Goal: Information Seeking & Learning: Learn about a topic

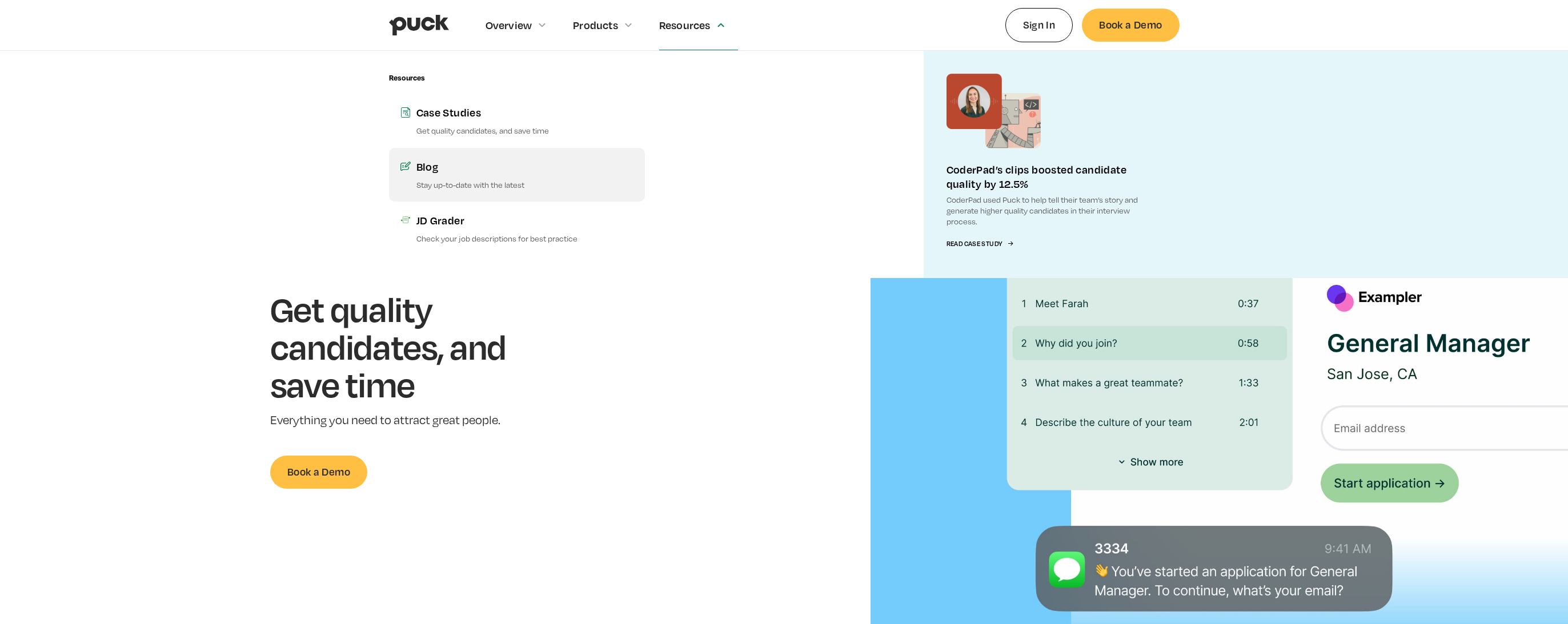
click at [438, 169] on div "Blog" at bounding box center [525, 166] width 217 height 14
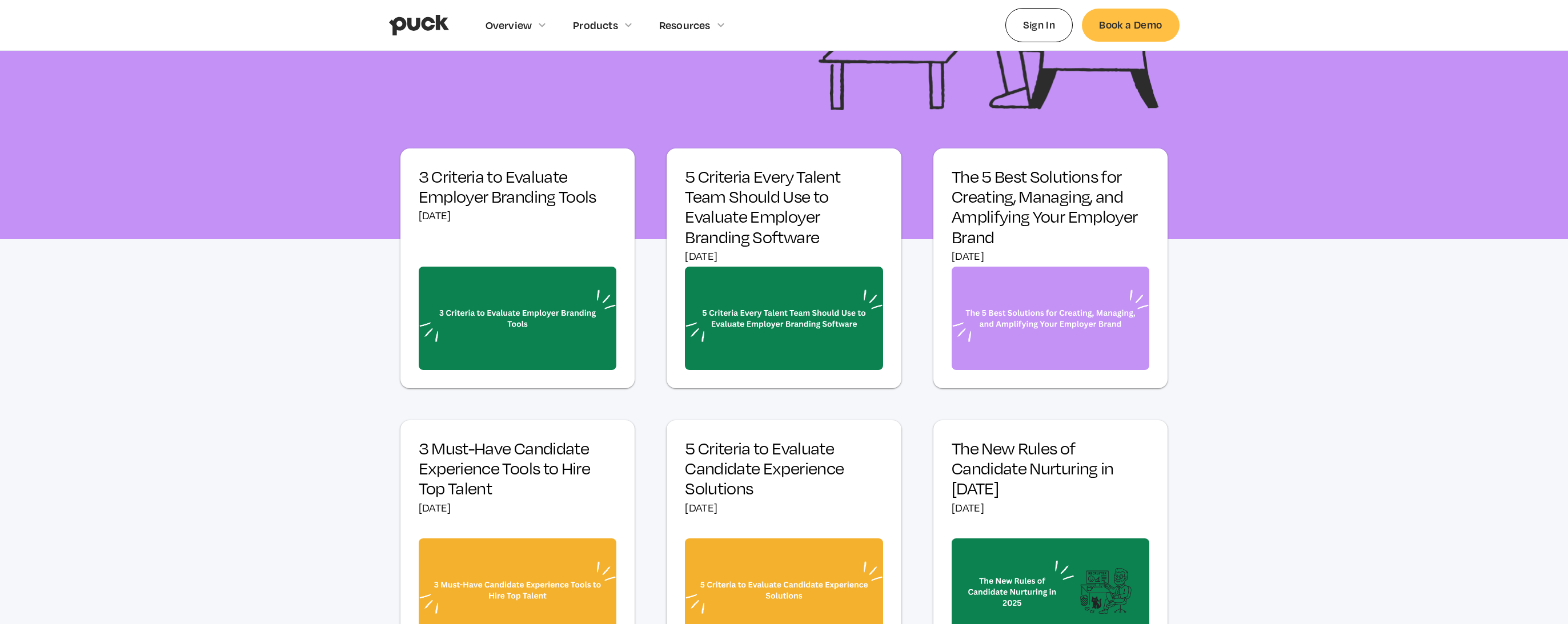
scroll to position [630, 0]
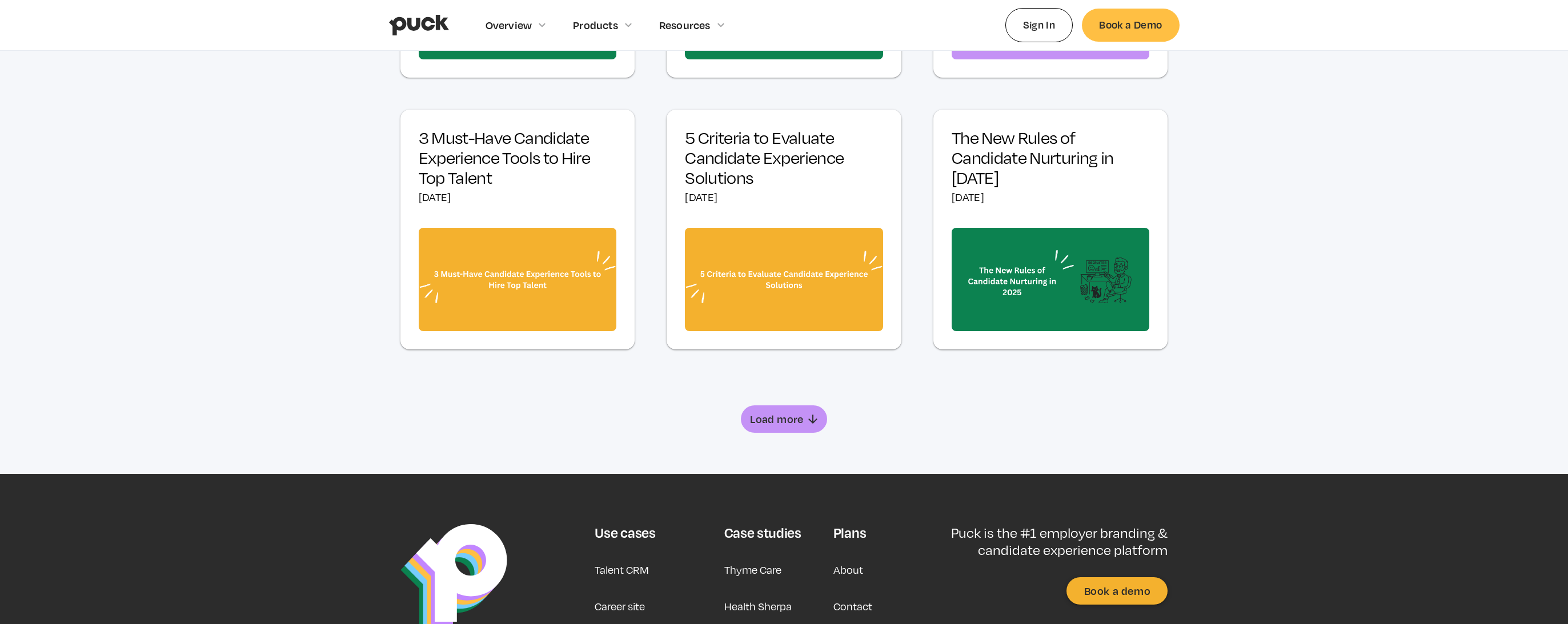
click at [807, 414] on icon "Next Page" at bounding box center [813, 419] width 14 height 14
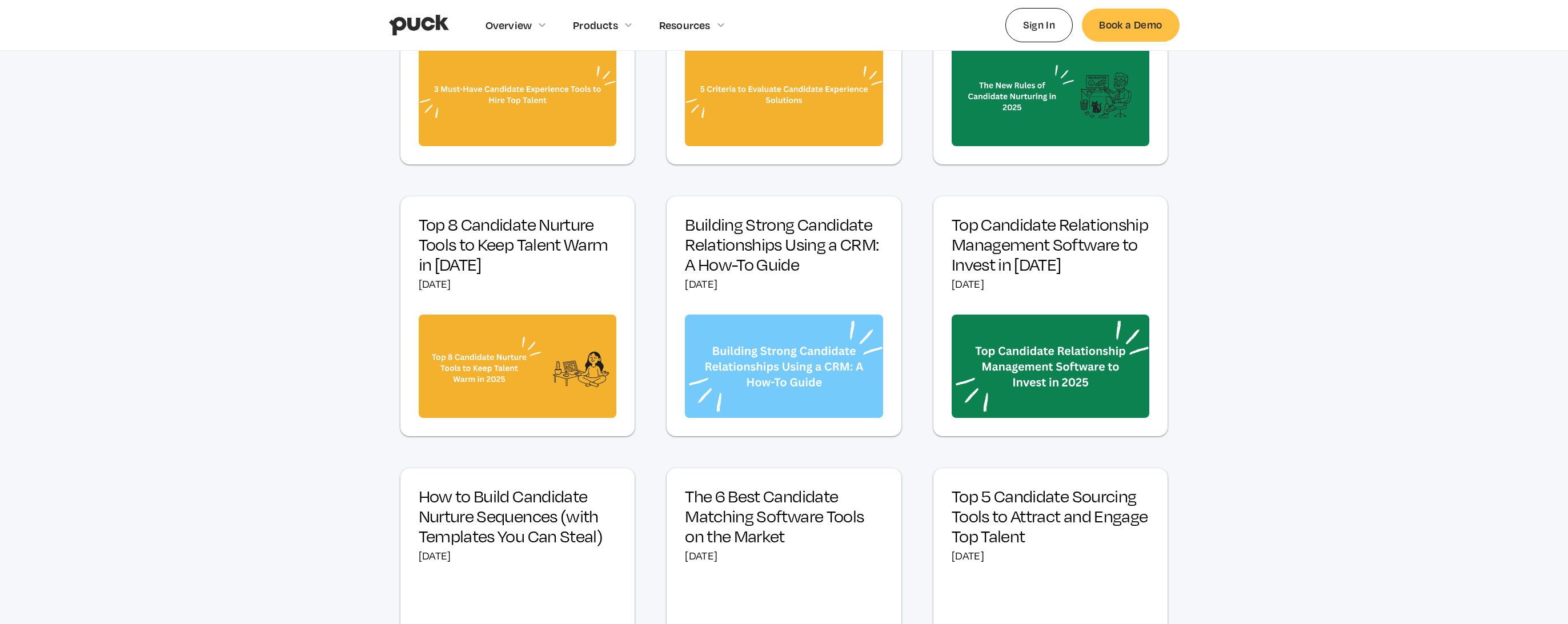
scroll to position [1021, 0]
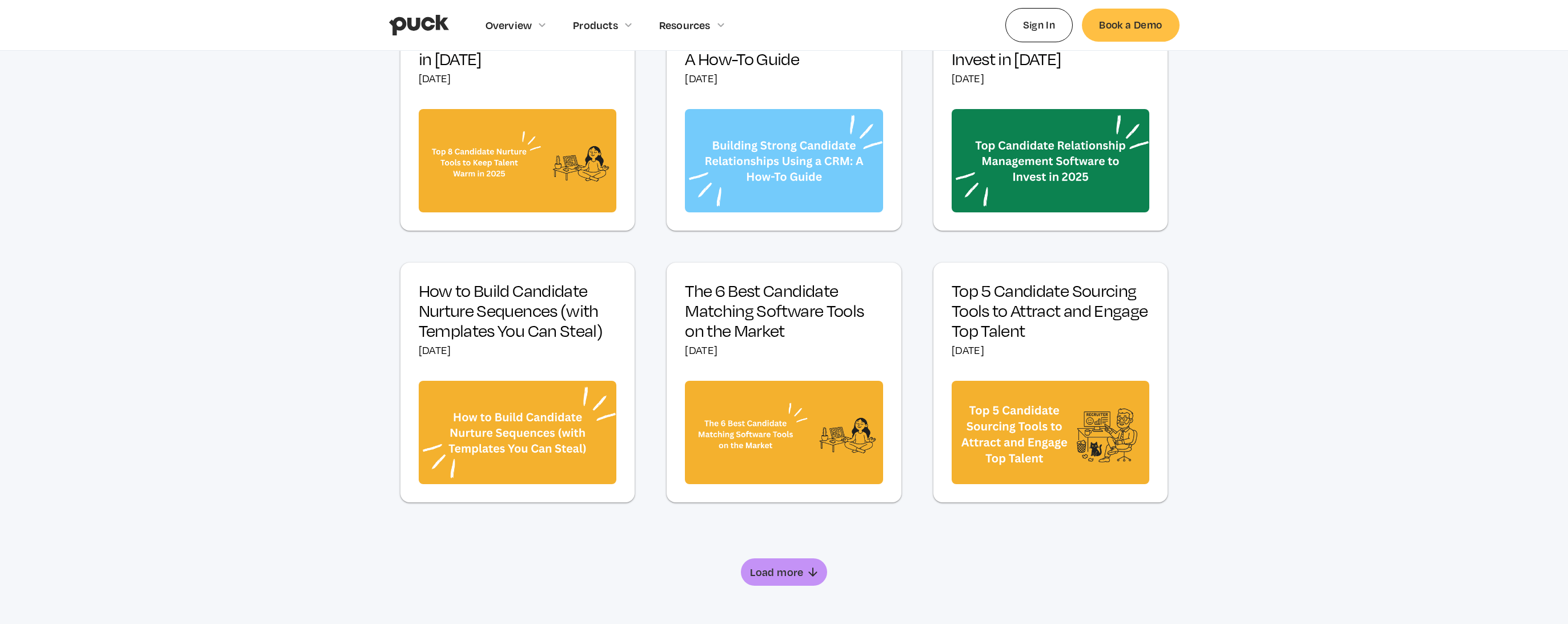
click at [809, 579] on icon "Next Page" at bounding box center [813, 572] width 14 height 14
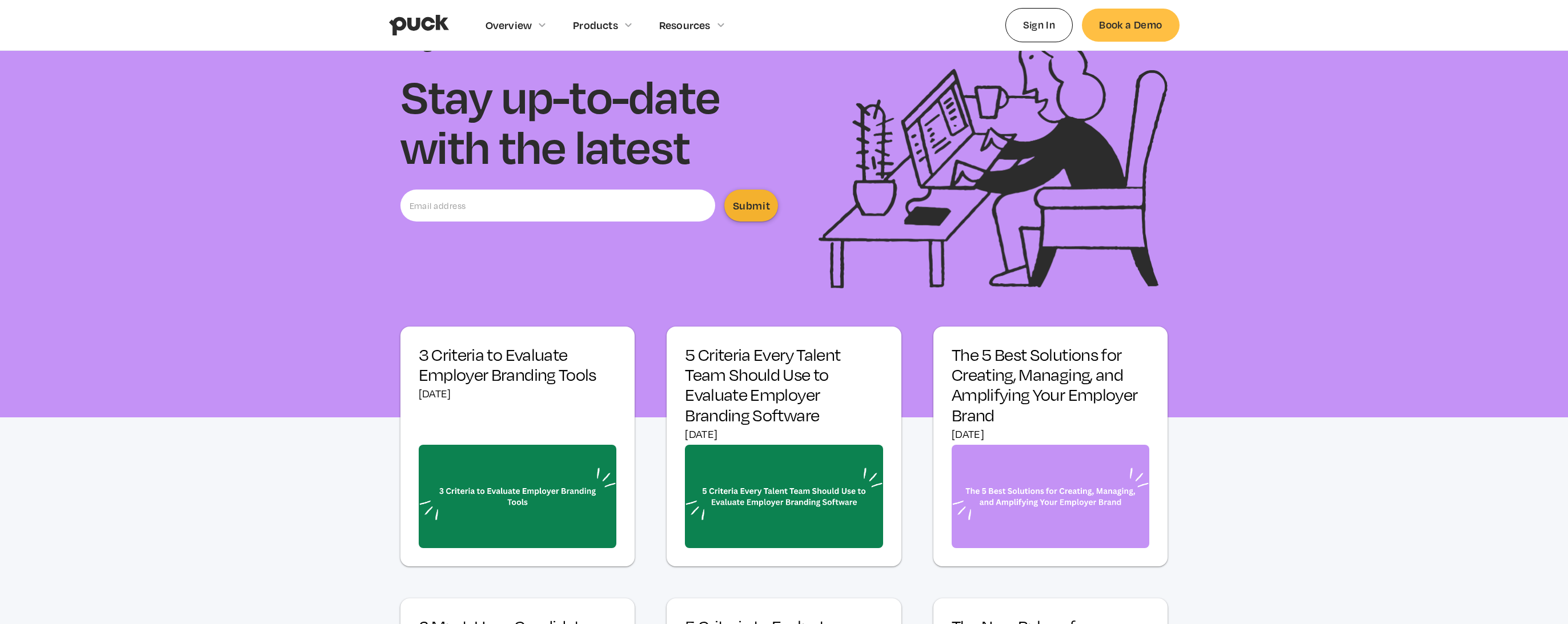
scroll to position [229, 0]
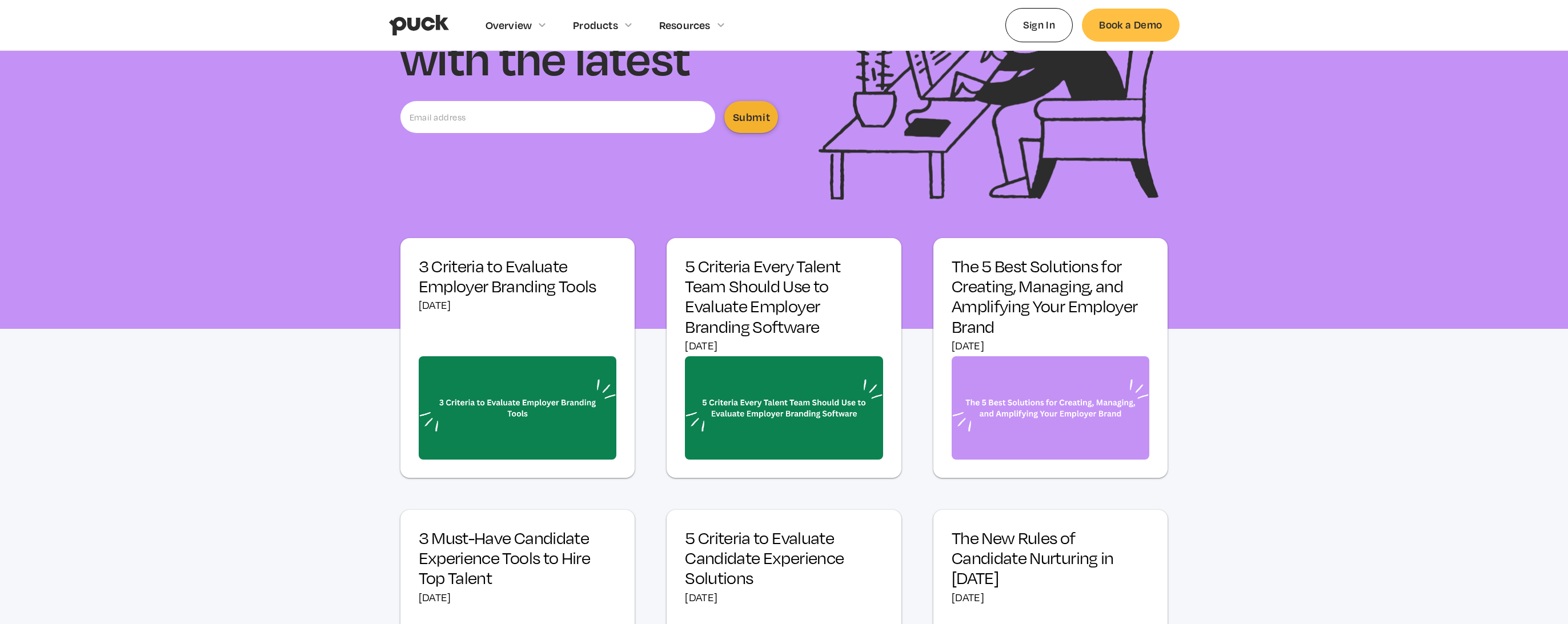
click at [489, 283] on h3 "3 Criteria to Evaluate Employer Branding Tools" at bounding box center [517, 277] width 198 height 40
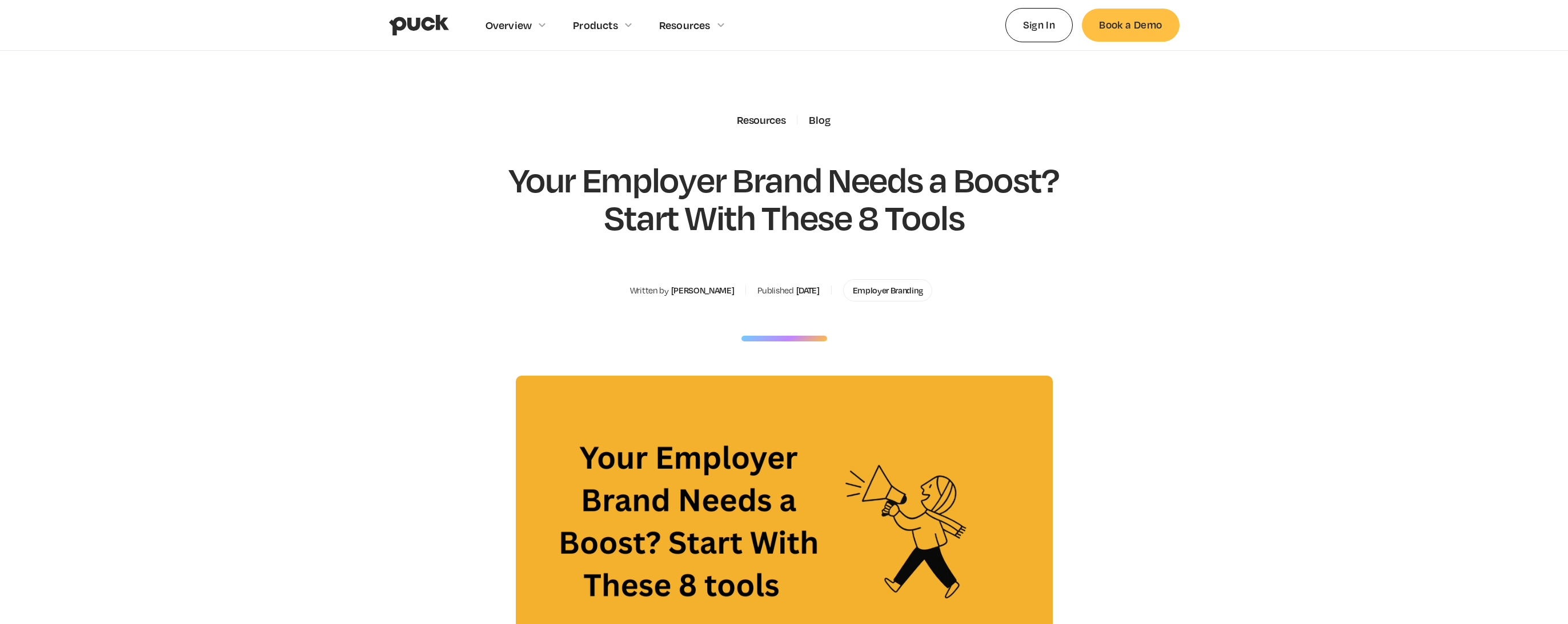
click at [1351, 285] on section "Resources Blog Your Employer Brand Needs a Boost? Start With These 8 Tools Writ…" at bounding box center [784, 385] width 1568 height 668
